Goal: Task Accomplishment & Management: Manage account settings

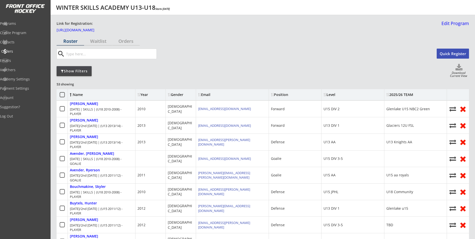
click at [15, 52] on div "Orders" at bounding box center [23, 52] width 45 height 4
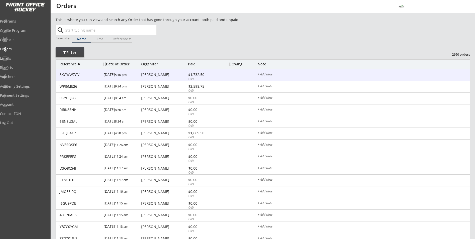
click at [151, 78] on div "8KGWW7GV 10/01/25 5:10 pm Tyler Majcher $1,732.50 CAD + Add Note" at bounding box center [263, 75] width 414 height 12
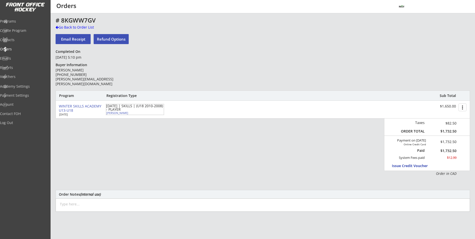
click at [115, 113] on div "Clark Majcher" at bounding box center [134, 112] width 56 height 3
select select ""Defense""
select select ""U17 AAA""
select select ""AM""
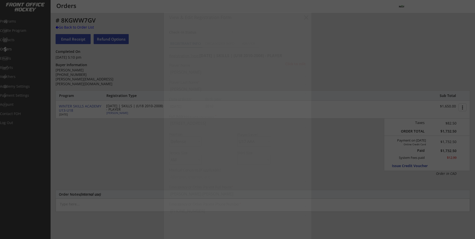
type input "[DEMOGRAPHIC_DATA]"
type input "CBHA Bulls"
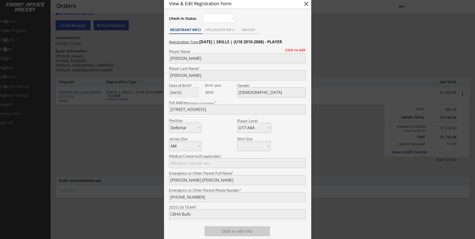
scroll to position [25, 0]
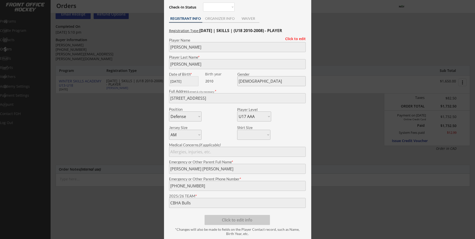
click at [116, 111] on div at bounding box center [237, 119] width 475 height 239
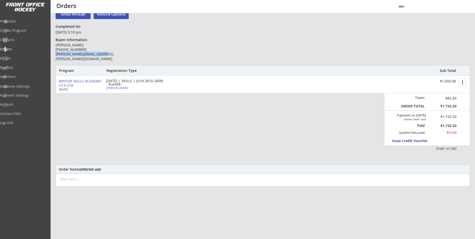
drag, startPoint x: 102, startPoint y: 54, endPoint x: 56, endPoint y: 55, distance: 45.6
click at [56, 55] on div "Tyler Majcher (403) 852-7469 tyler.m.majcher@gmail.com" at bounding box center [92, 52] width 72 height 18
drag, startPoint x: 56, startPoint y: 55, endPoint x: 66, endPoint y: 53, distance: 10.0
copy div "[PERSON_NAME][EMAIL_ADDRESS][PERSON_NAME][DOMAIN_NAME]"
click at [24, 23] on div "Programs" at bounding box center [23, 22] width 45 height 4
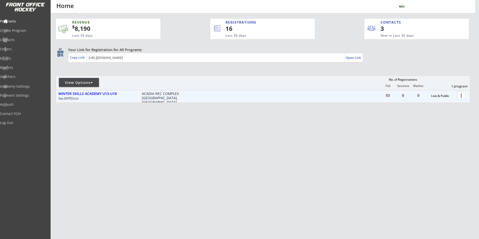
click at [463, 95] on div at bounding box center [462, 95] width 9 height 9
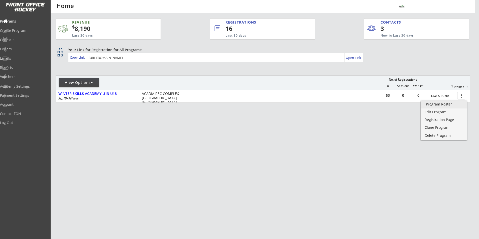
click at [446, 106] on div "Program Roster" at bounding box center [444, 104] width 36 height 4
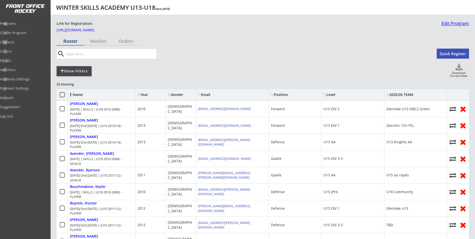
click at [454, 25] on link "Edit Program" at bounding box center [455, 25] width 30 height 9
click at [452, 24] on link "Edit Program" at bounding box center [455, 25] width 30 height 9
click at [450, 26] on link "Edit Program" at bounding box center [455, 25] width 30 height 9
click at [463, 23] on link "Edit Program" at bounding box center [455, 25] width 30 height 9
